Goal: Check status: Check status

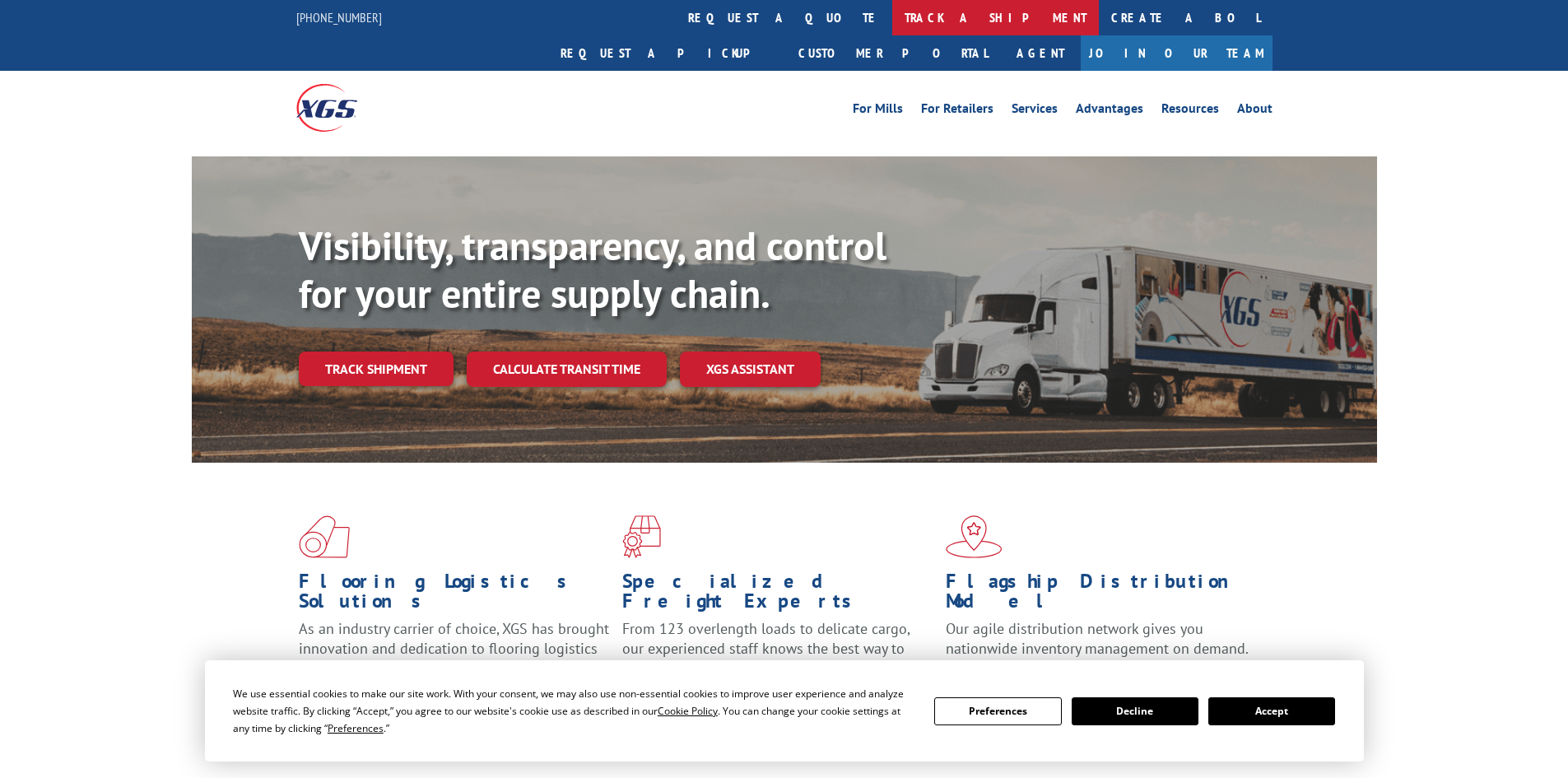
click at [892, 18] on link "track a shipment" at bounding box center [996, 18] width 207 height 35
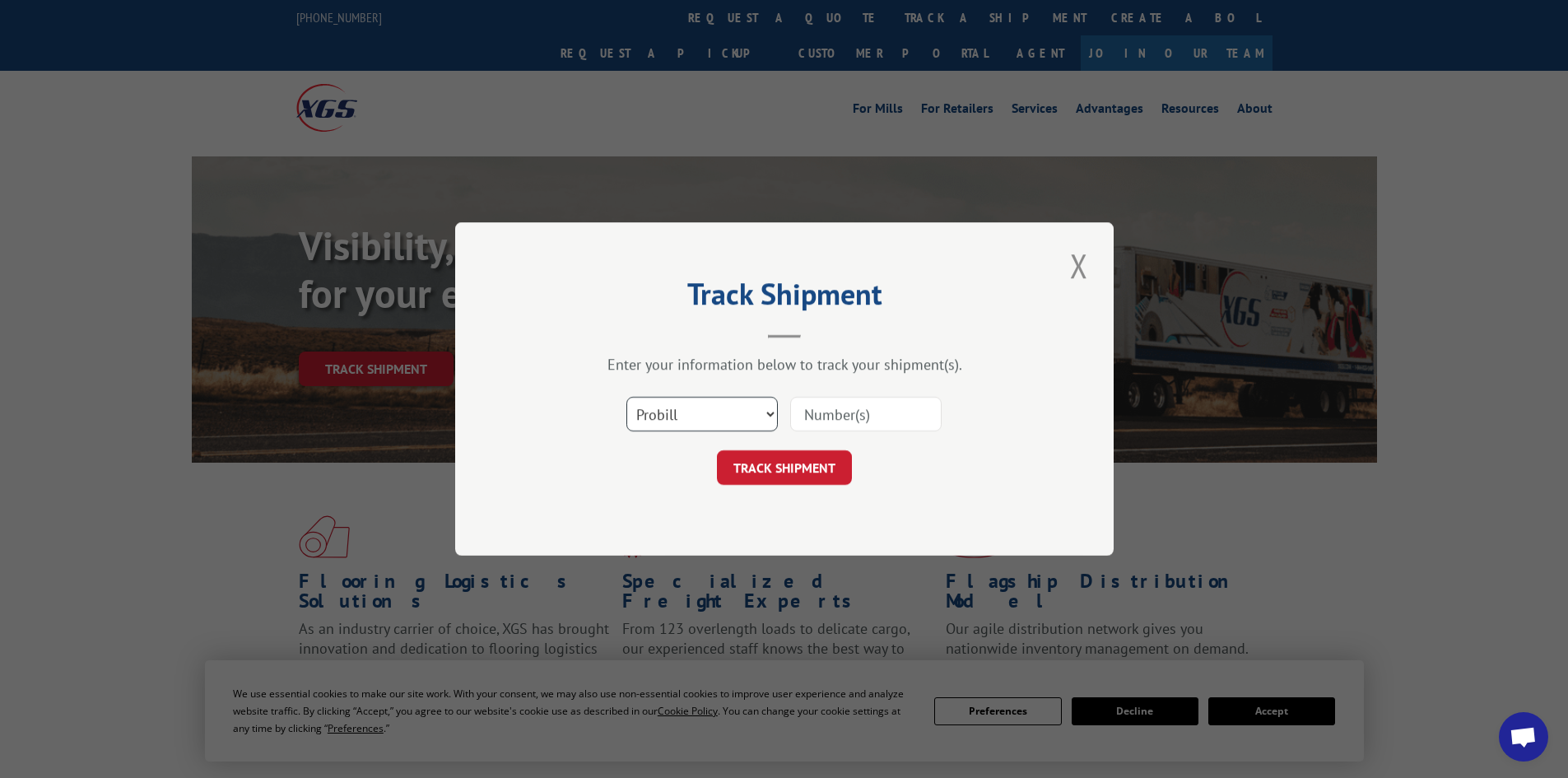
click at [690, 402] on select "Select category... Probill BOL PO" at bounding box center [702, 413] width 152 height 34
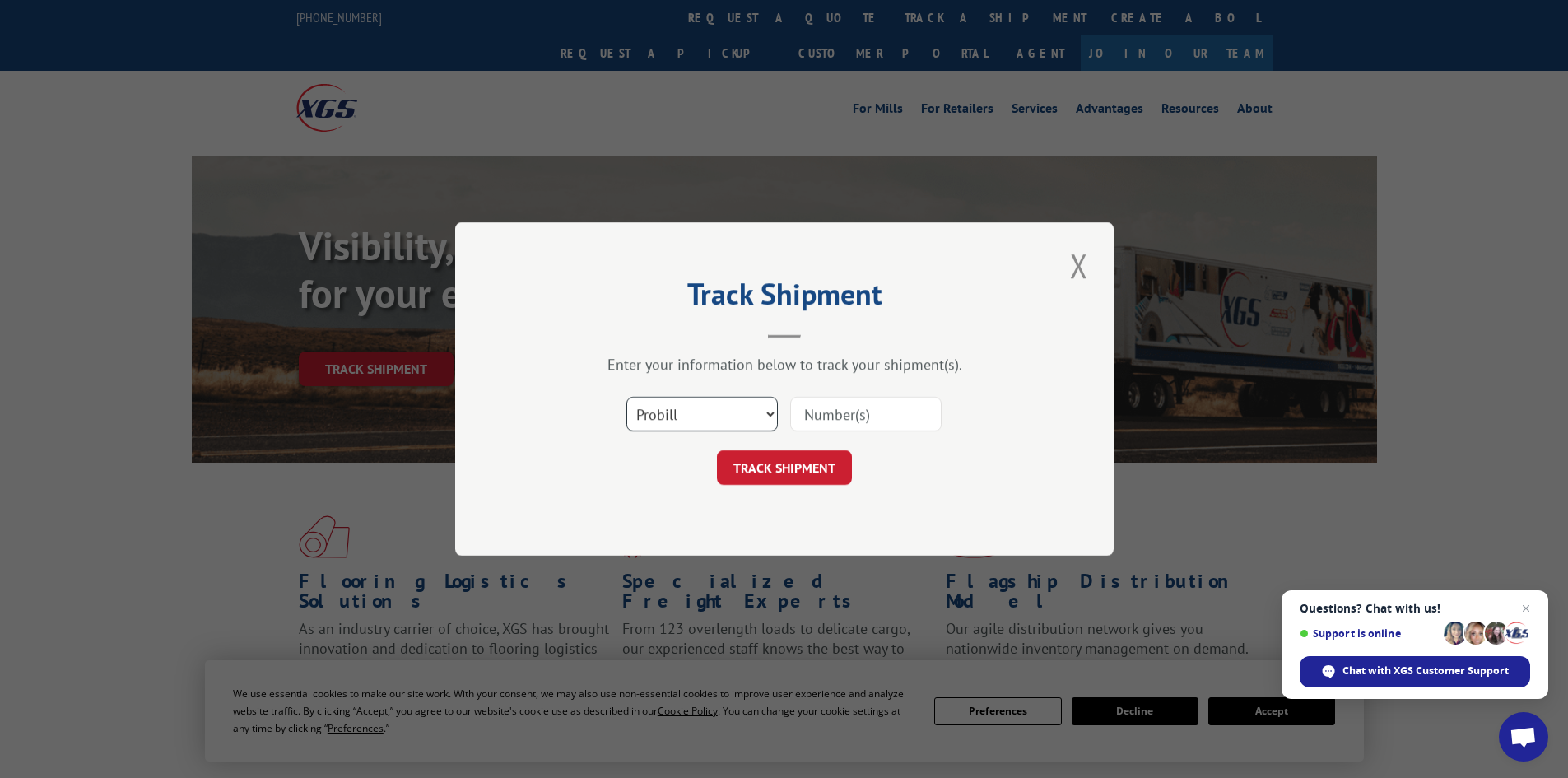
select select "bol"
click at [626, 396] on select "Select category... Probill BOL PO" at bounding box center [702, 413] width 152 height 34
click at [864, 410] on input at bounding box center [865, 413] width 152 height 34
paste input "421435"
type input "421435"
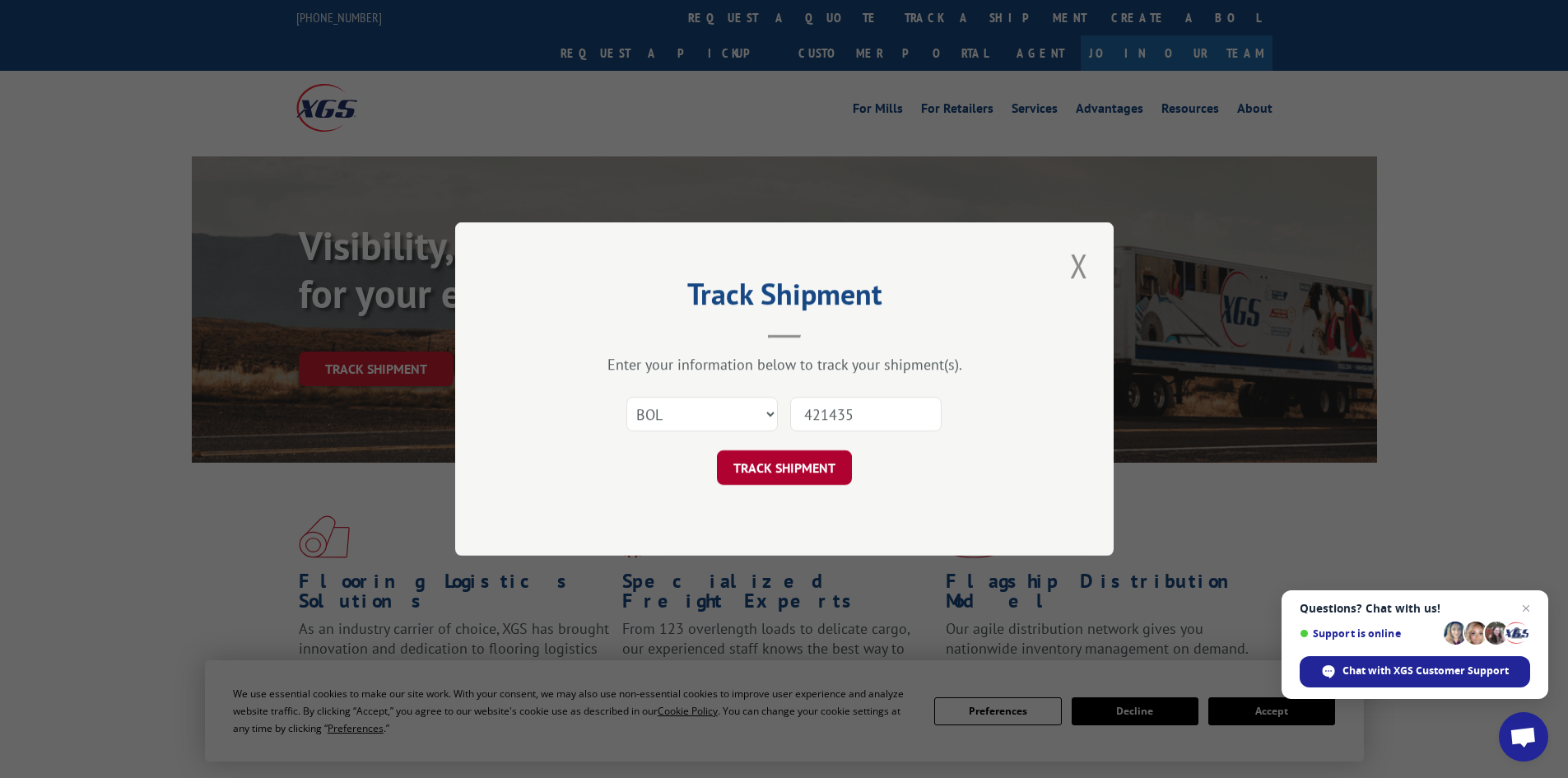
click at [796, 465] on button "TRACK SHIPMENT" at bounding box center [784, 467] width 135 height 34
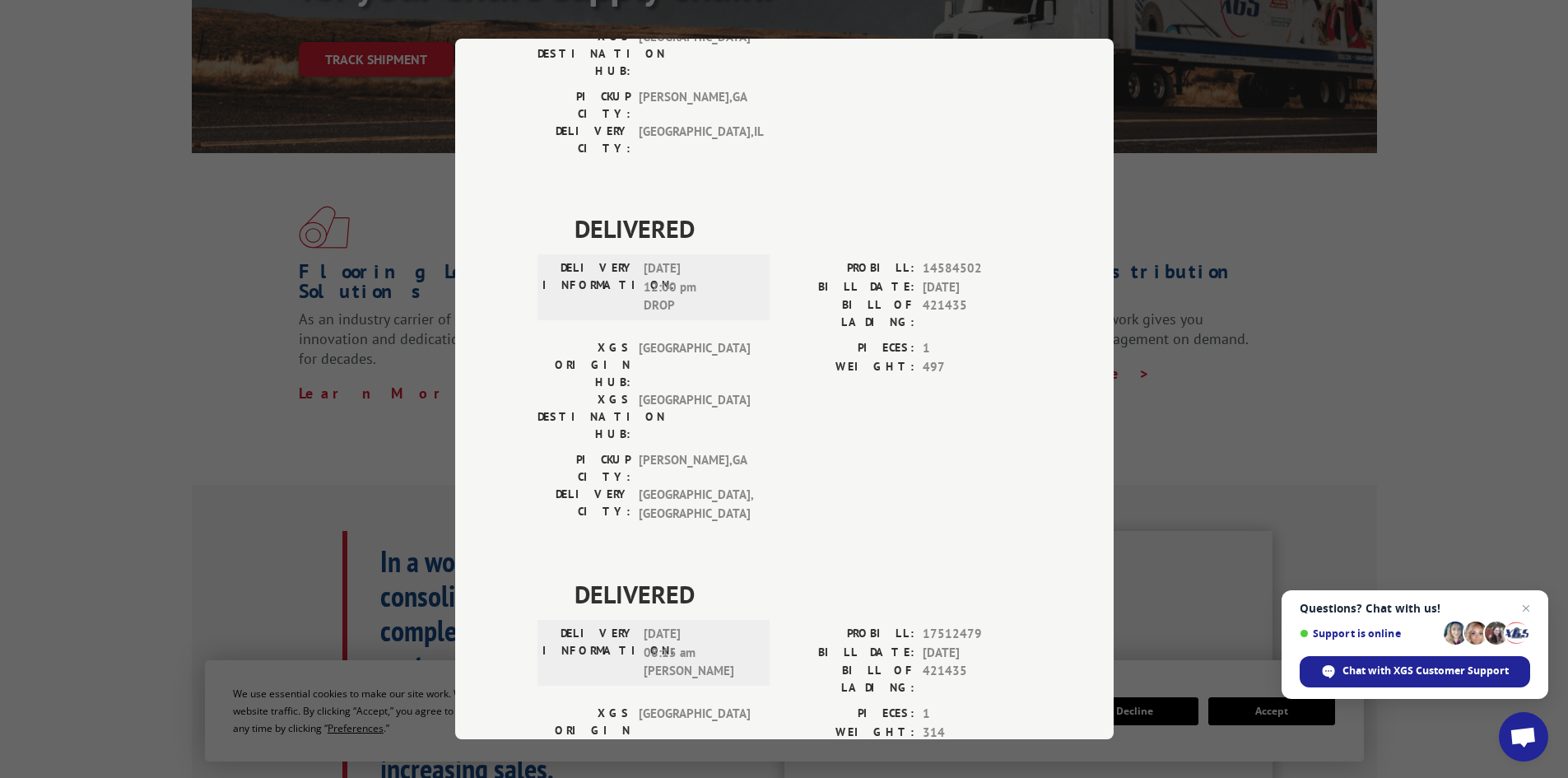
scroll to position [329, 0]
